Goal: Find specific page/section: Find specific page/section

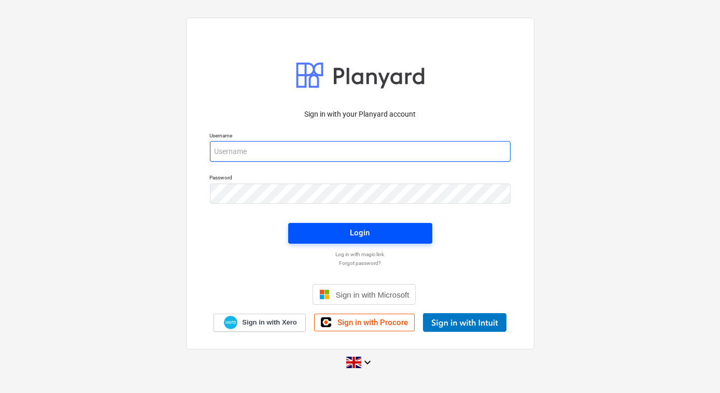
type input "[PERSON_NAME][EMAIL_ADDRESS][PERSON_NAME][DOMAIN_NAME]"
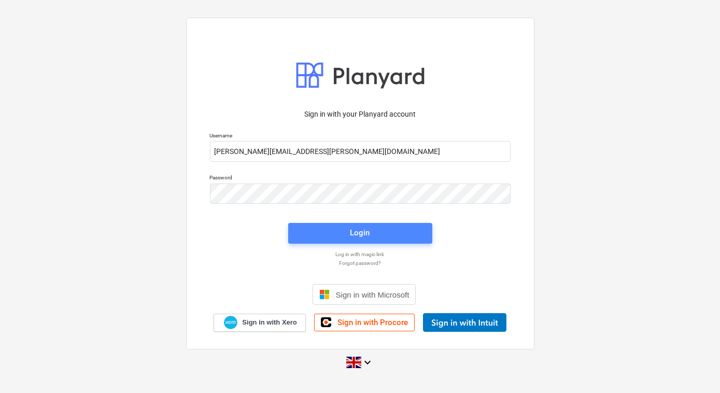
click at [358, 233] on div "Login" at bounding box center [360, 232] width 20 height 13
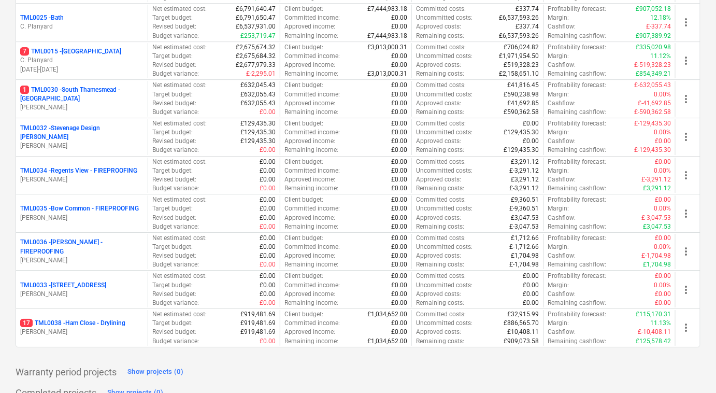
scroll to position [1112, 0]
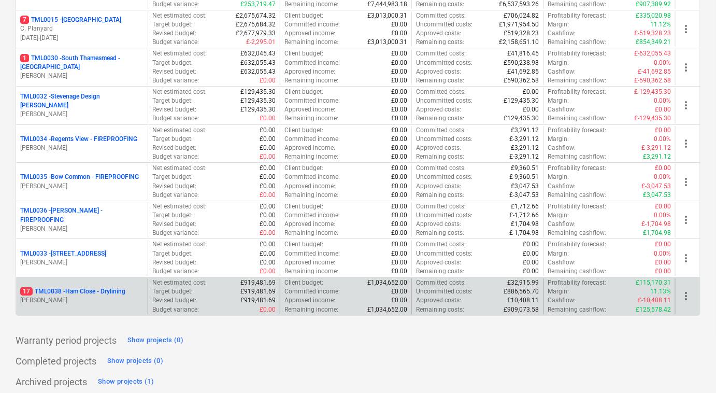
click at [98, 287] on p "17 TML0038 - Ham Close - Drylining" at bounding box center [72, 291] width 105 height 9
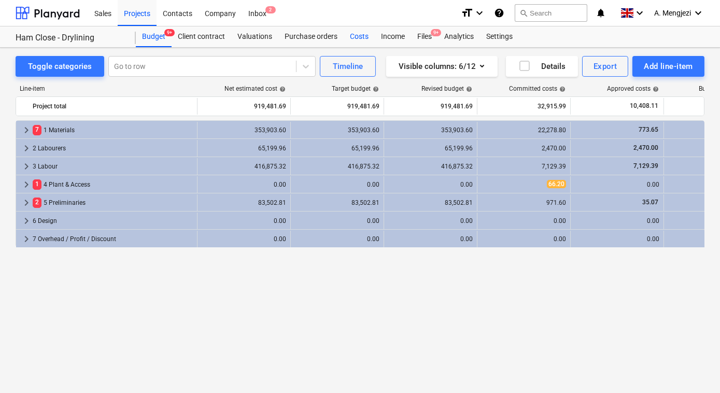
click at [355, 35] on div "Costs" at bounding box center [359, 36] width 31 height 21
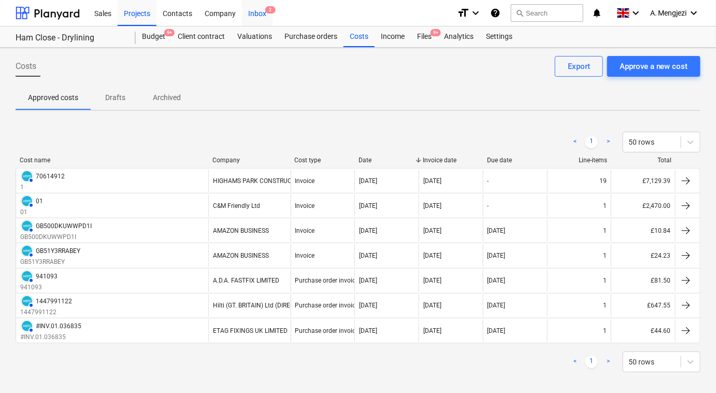
drag, startPoint x: 247, startPoint y: 12, endPoint x: 257, endPoint y: 13, distance: 9.9
click at [248, 12] on div "Inbox 2" at bounding box center [257, 12] width 31 height 26
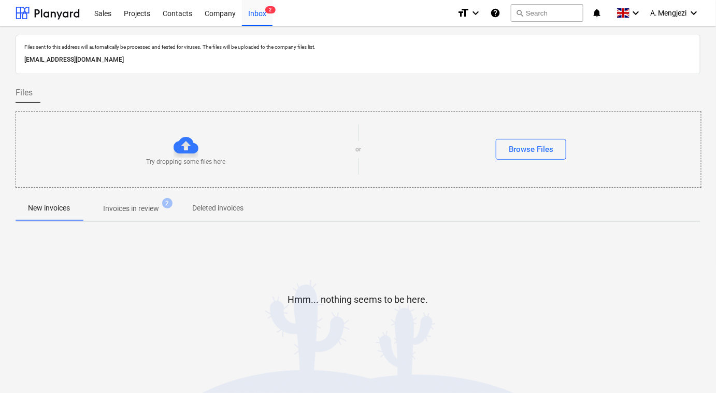
click at [127, 206] on p "Invoices in review" at bounding box center [131, 208] width 56 height 11
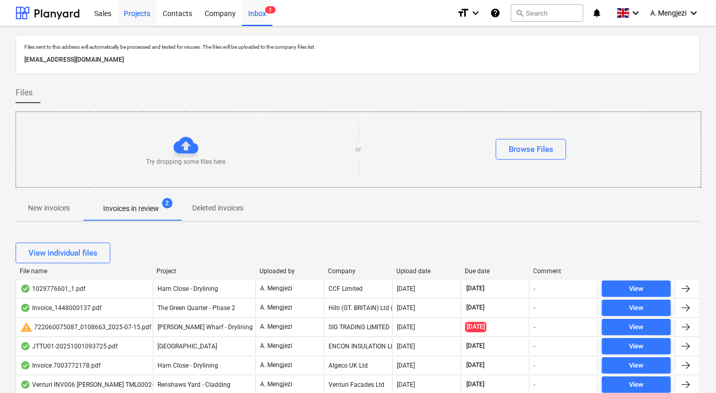
click at [139, 11] on div "Projects" at bounding box center [137, 12] width 39 height 26
